Goal: Check status: Check status

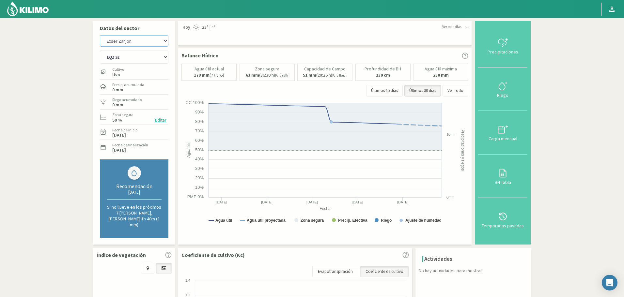
drag, startPoint x: 0, startPoint y: 0, endPoint x: 131, endPoint y: 38, distance: 136.7
click at [131, 38] on select "Agr. Huertos de Chocalan Agrícola Bakia Agrícola [GEOGRAPHIC_DATA] - IC Agrícol…" at bounding box center [134, 40] width 68 height 11
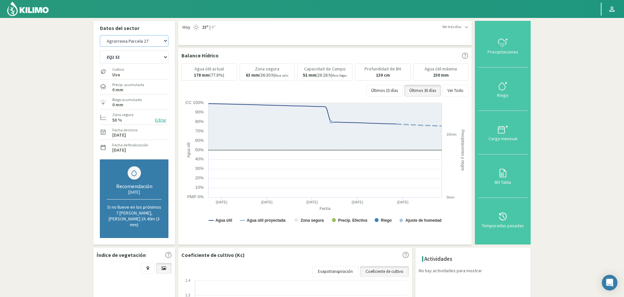
click at [100, 35] on select "Agr. Huertos de Chocalan Agrícola Bakia Agrícola [GEOGRAPHIC_DATA] - IC Agrícol…" at bounding box center [134, 40] width 68 height 11
select select "301: Object"
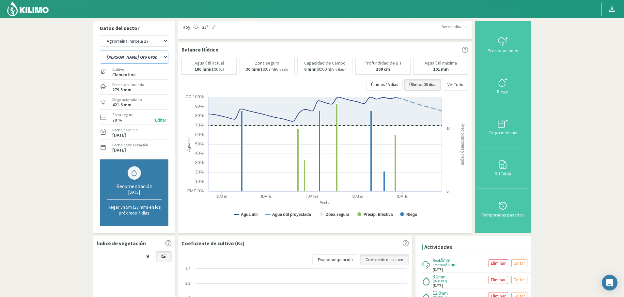
click at [126, 59] on select "[PERSON_NAME] Oro Grande Sector 1 [PERSON_NAME] Oro Grande Sector 2 [PERSON_NAM…" at bounding box center [134, 57] width 68 height 13
click at [100, 51] on select "[PERSON_NAME] Oro Grande Sector 1 [PERSON_NAME] Oro Grande Sector 2 [PERSON_NAM…" at bounding box center [134, 57] width 68 height 13
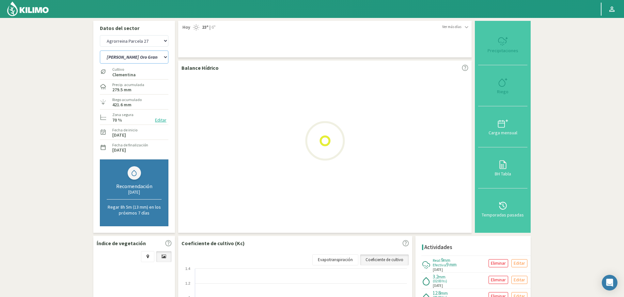
select select "9: Object"
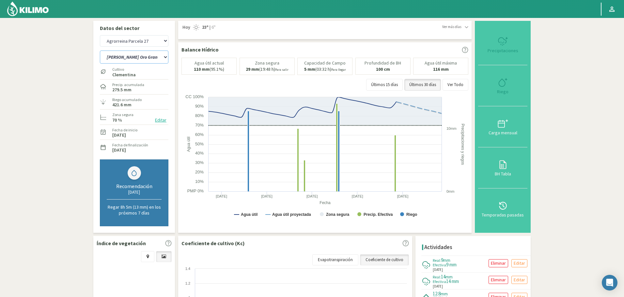
select select "593: Object"
click at [133, 56] on select "[PERSON_NAME] Oro Grande Sector 1 [PERSON_NAME] Oro Grande Sector 2 [PERSON_NAM…" at bounding box center [134, 57] width 68 height 13
click at [100, 51] on select "[PERSON_NAME] Oro Grande Sector 1 [PERSON_NAME] Oro Grande Sector 2 [PERSON_NAM…" at bounding box center [134, 57] width 68 height 13
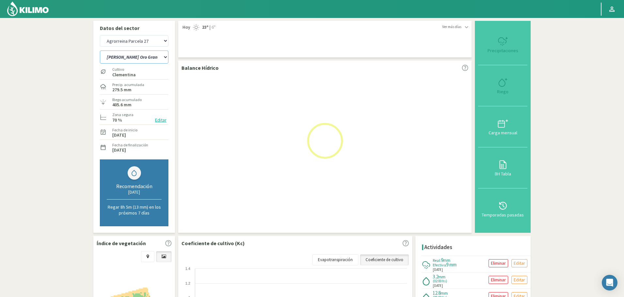
select select "14: Object"
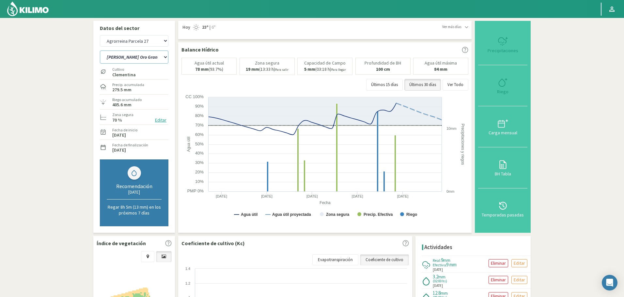
select select "885: Object"
click at [136, 58] on select "[PERSON_NAME] Oro Grande Sector 1 [PERSON_NAME] Oro Grande Sector 2 [PERSON_NAM…" at bounding box center [134, 57] width 68 height 13
click at [100, 51] on select "[PERSON_NAME] Oro Grande Sector 1 [PERSON_NAME] Oro Grande Sector 2 [PERSON_NAM…" at bounding box center [134, 57] width 68 height 13
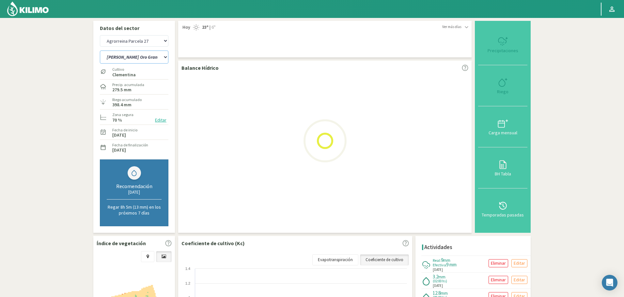
select select "19: Object"
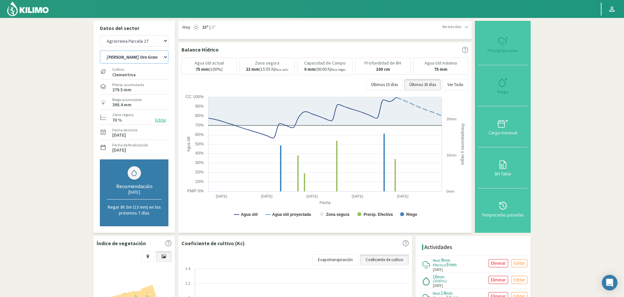
select select "1177: Object"
select select "24: Object"
